Goal: Task Accomplishment & Management: Use online tool/utility

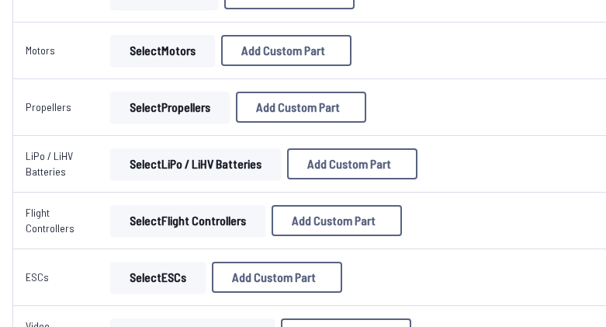
scroll to position [233, 0]
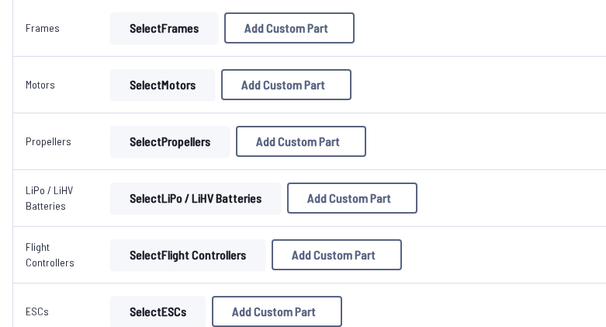
click at [148, 207] on button "Select LiPo / LiHV Batteries" at bounding box center [195, 197] width 171 height 31
click at [161, 207] on button "Select LiPo / LiHV Batteries" at bounding box center [195, 197] width 171 height 31
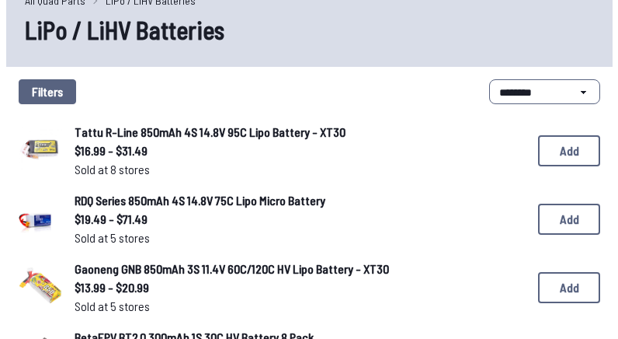
scroll to position [78, 0]
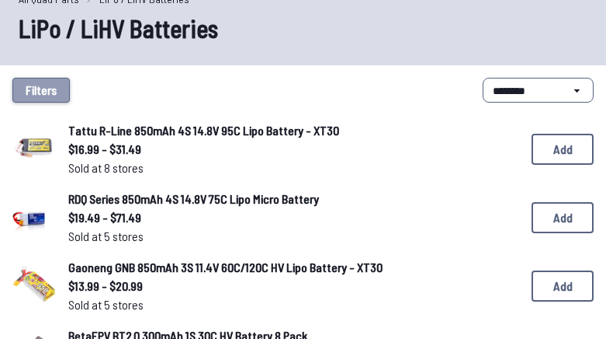
click at [33, 99] on button "Filters" at bounding box center [40, 90] width 57 height 25
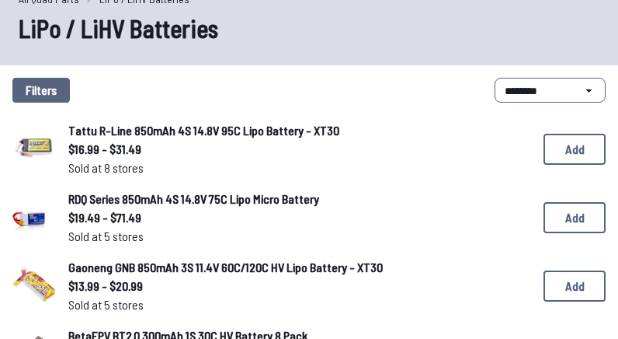
scroll to position [699, 0]
click at [54, 150] on div "Filters Cells 1S 2S 3S 4S 5S 6S 8S LiPo Connector XT30 XT60 PH2.0 BT2.0 JST Oth…" at bounding box center [309, 169] width 618 height 339
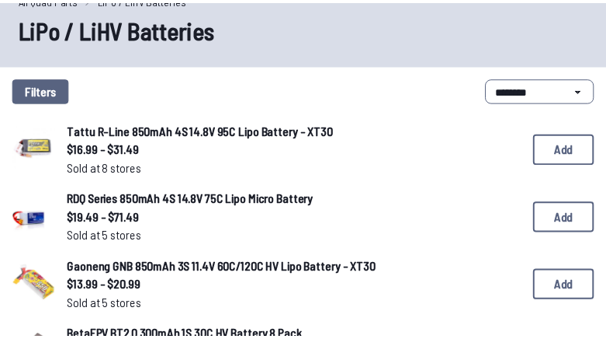
scroll to position [0, 0]
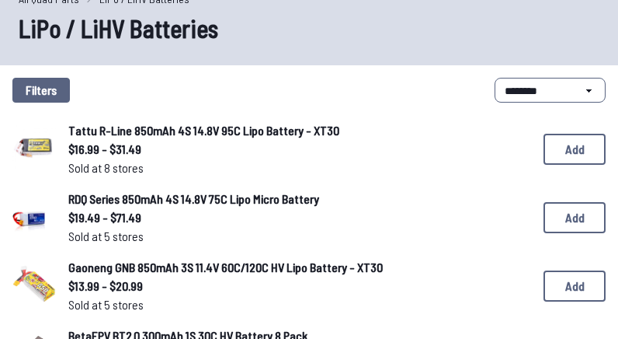
click at [459, 64] on icon at bounding box center [455, 70] width 14 height 14
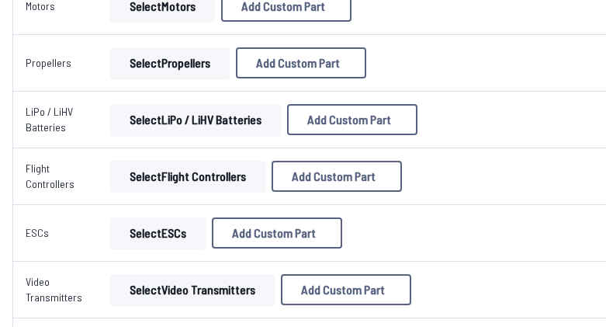
scroll to position [311, 0]
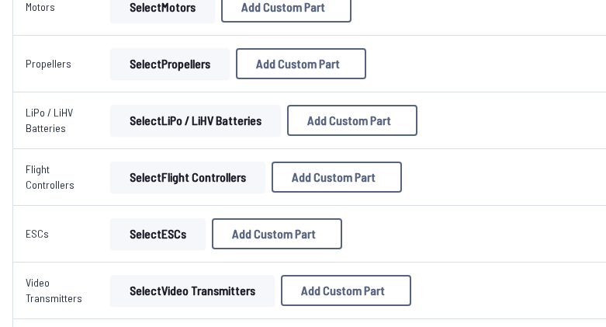
click at [134, 228] on button "Select ESCs" at bounding box center [158, 233] width 96 height 31
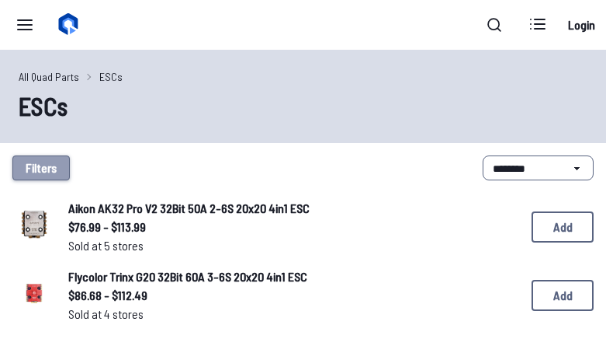
click at [41, 165] on button "Filters" at bounding box center [40, 167] width 57 height 25
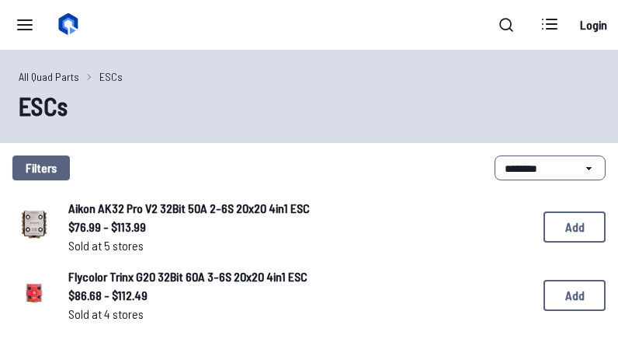
click at [165, 130] on input at bounding box center [303, 124] width 318 height 23
type input "**********"
click button "Clear" at bounding box center [0, 0] width 0 height 0
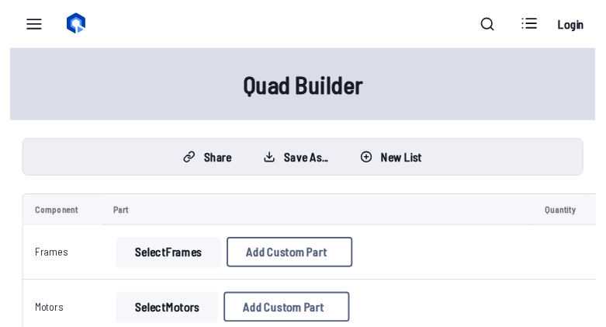
scroll to position [311, 0]
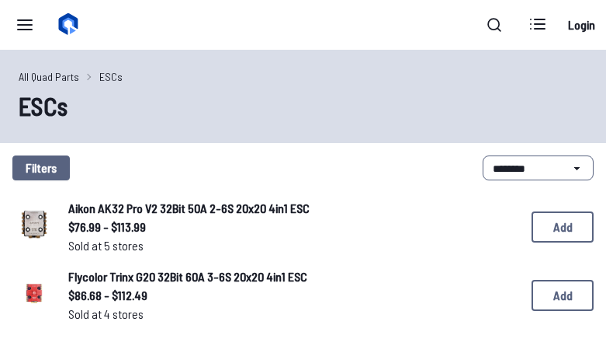
click at [502, 179] on select "**********" at bounding box center [538, 167] width 111 height 25
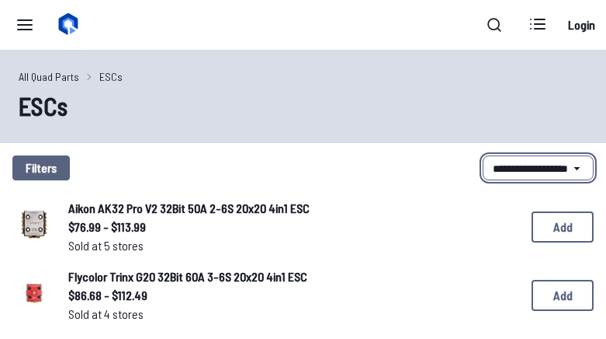
click at [483, 155] on select "**********" at bounding box center [538, 167] width 111 height 25
click at [35, 166] on button "Filters" at bounding box center [40, 167] width 57 height 25
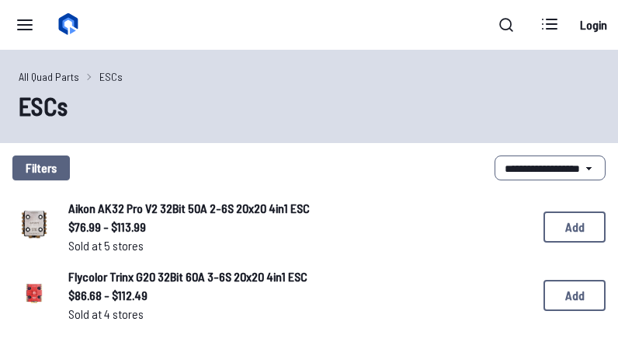
scroll to position [78, 0]
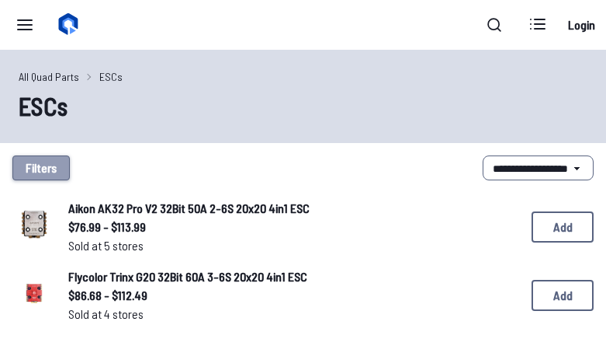
click at [52, 163] on button "Filters" at bounding box center [40, 167] width 57 height 25
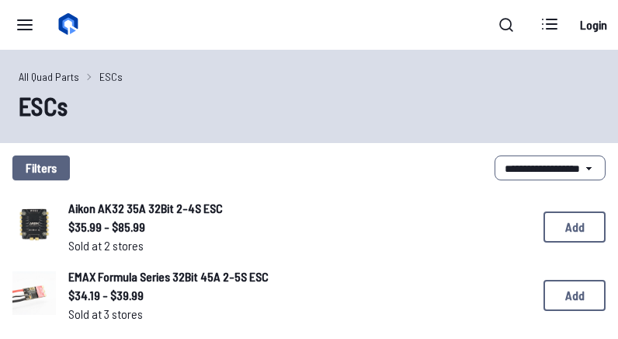
scroll to position [1169, 0]
click at [27, 217] on div "Filters Single / 4-in-1 ESC Single 4 in 1 ESC Stack Mount 16 x 16mm 20 x 20mm 2…" at bounding box center [309, 169] width 618 height 339
click at [579, 114] on div "Filters Single / 4-in-1 ESC Single 4 in 1 ESC Stack Mount 16 x 16mm 20 x 20mm 2…" at bounding box center [309, 169] width 618 height 339
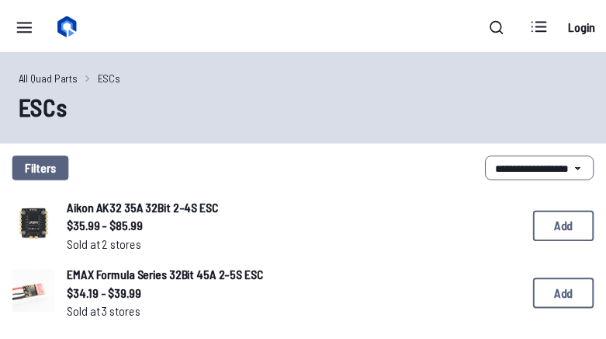
scroll to position [0, 0]
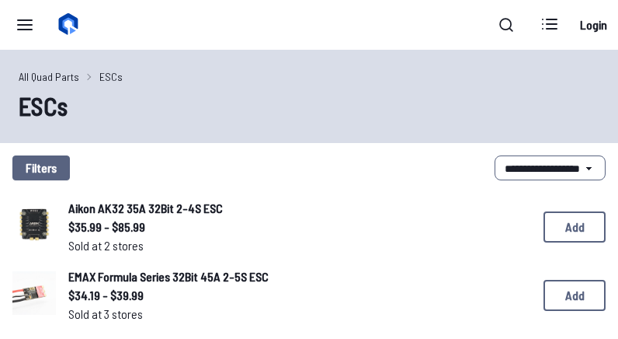
click at [461, 63] on icon at bounding box center [455, 70] width 14 height 14
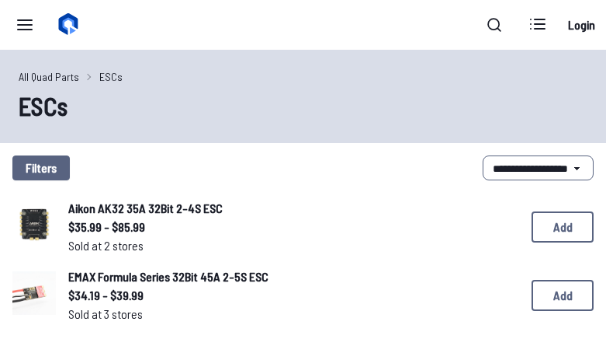
select select "********"
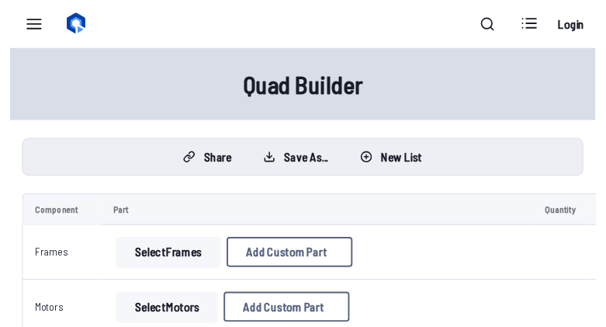
scroll to position [311, 0]
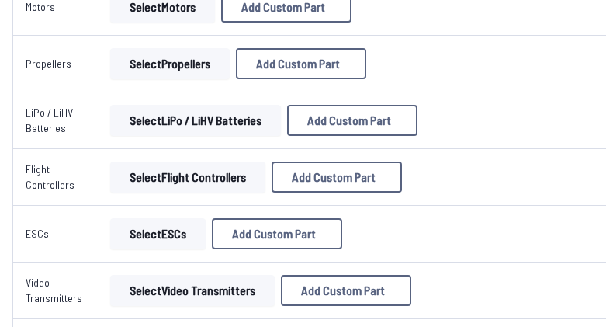
click at [134, 123] on button "Select LiPo / LiHV Batteries" at bounding box center [195, 120] width 171 height 31
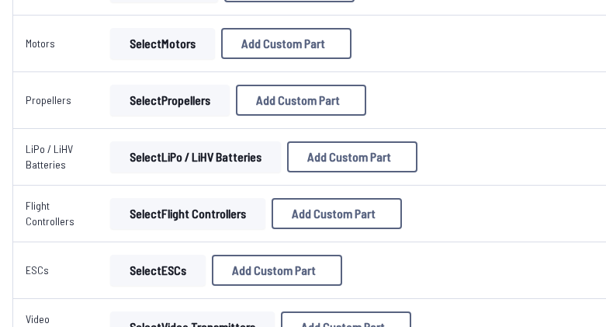
scroll to position [233, 0]
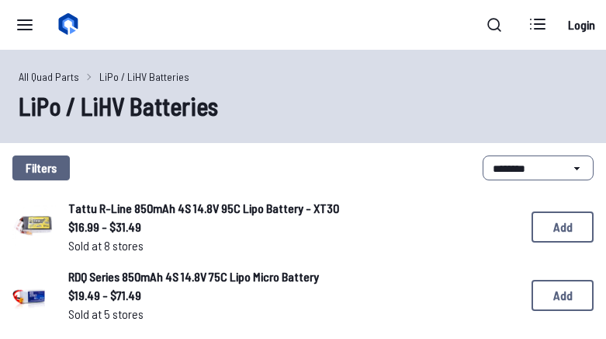
drag, startPoint x: 26, startPoint y: 175, endPoint x: 30, endPoint y: 166, distance: 9.4
click at [29, 167] on button "Filters" at bounding box center [40, 167] width 57 height 25
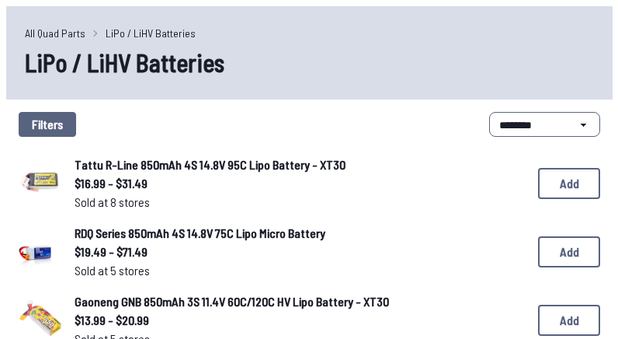
scroll to position [78, 0]
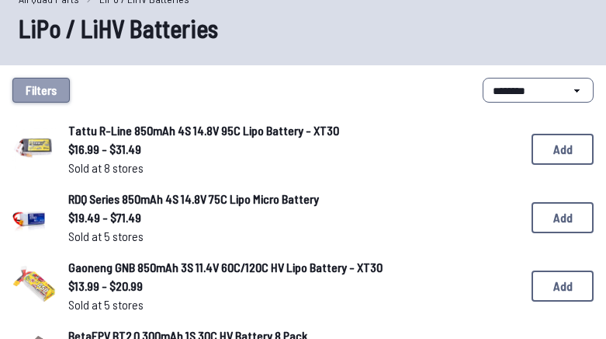
click at [43, 93] on button "Filters" at bounding box center [40, 90] width 57 height 25
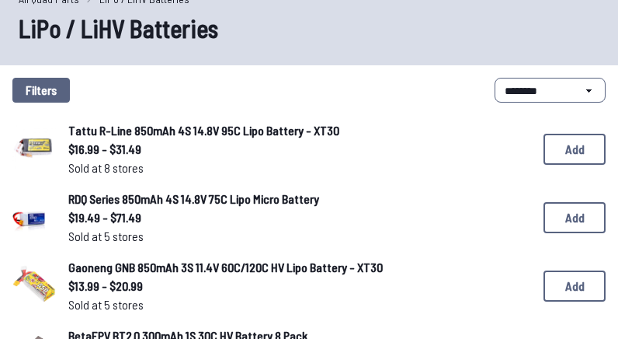
scroll to position [311, 0]
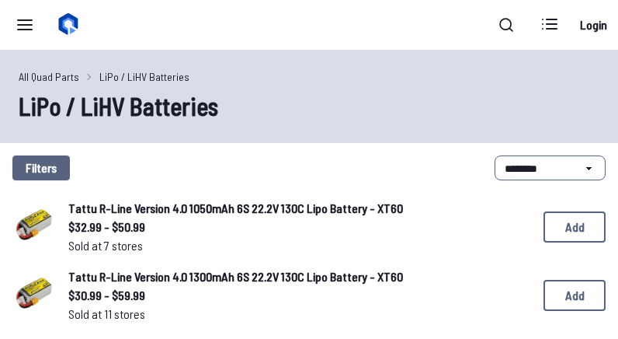
click at [47, 166] on div "Filters Cells 1S 2S 3S 4S 5S 6S 8S LiPo Connector XT30 XT60 PH2.0 BT2.0 JST Oth…" at bounding box center [309, 169] width 618 height 339
click at [454, 63] on icon at bounding box center [455, 70] width 14 height 14
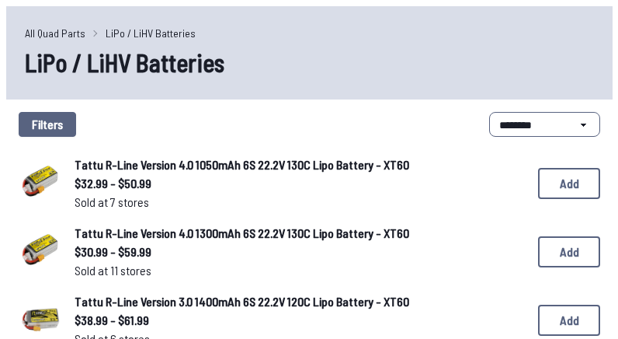
scroll to position [78, 0]
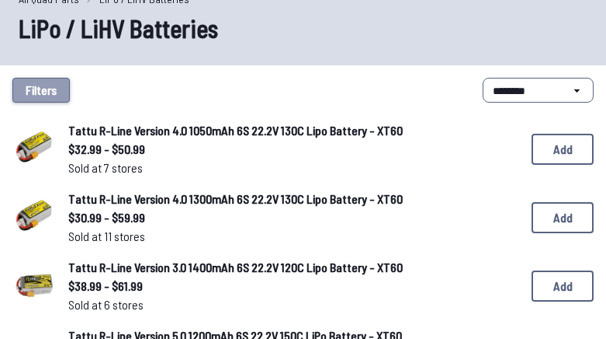
click at [16, 82] on button "Filters" at bounding box center [40, 90] width 57 height 25
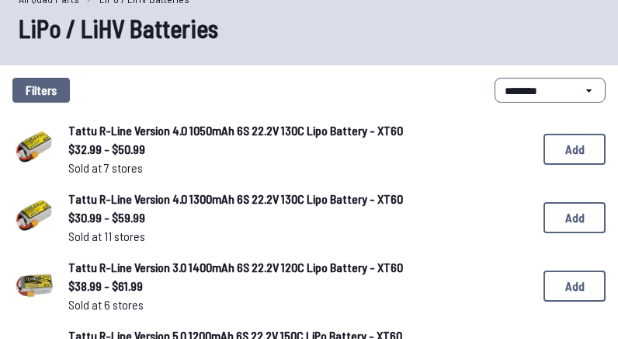
scroll to position [551, 0]
click at [55, 165] on div "Filters Cells 1S 2S 3S 4S 5S 6S 8S LiPo Connector XT30 XT60 PH2.0 BT2.0 JST Oth…" at bounding box center [309, 169] width 618 height 339
click at [539, 40] on div "Filters Cells 1S 2S 3S 4S 5S 6S 8S LiPo Connector XT30 XT60 PH2.0 BT2.0 JST Oth…" at bounding box center [309, 169] width 618 height 339
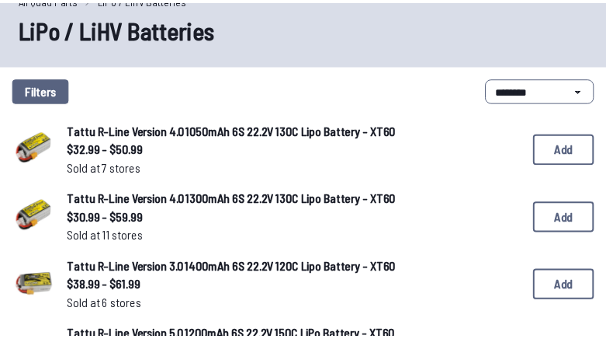
scroll to position [0, 0]
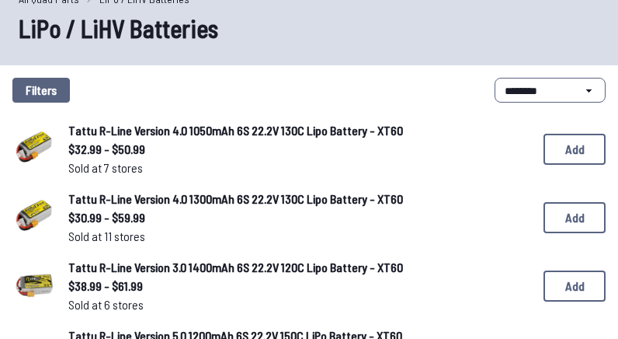
click at [462, 60] on button at bounding box center [455, 70] width 38 height 23
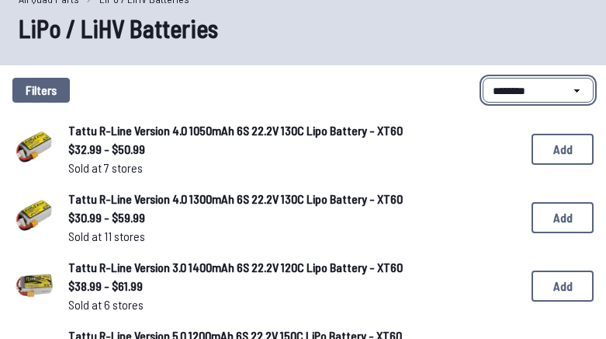
click at [489, 89] on select "**********" at bounding box center [538, 90] width 111 height 25
select select "**********"
click at [483, 78] on select "**********" at bounding box center [538, 90] width 111 height 25
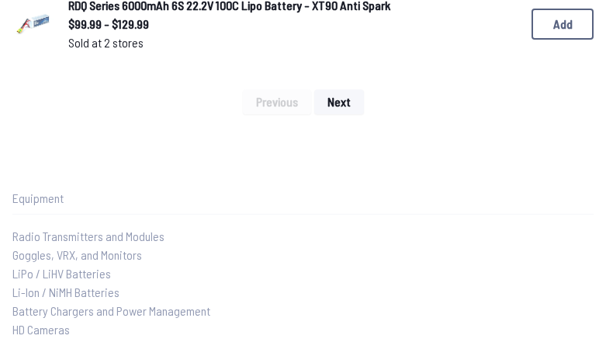
scroll to position [1398, 0]
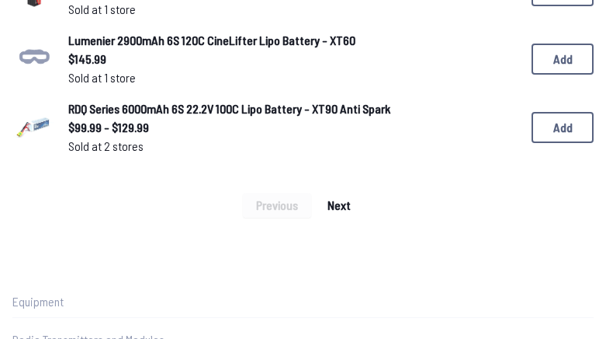
click at [336, 196] on button "Next" at bounding box center [339, 205] width 50 height 25
